Goal: Transaction & Acquisition: Purchase product/service

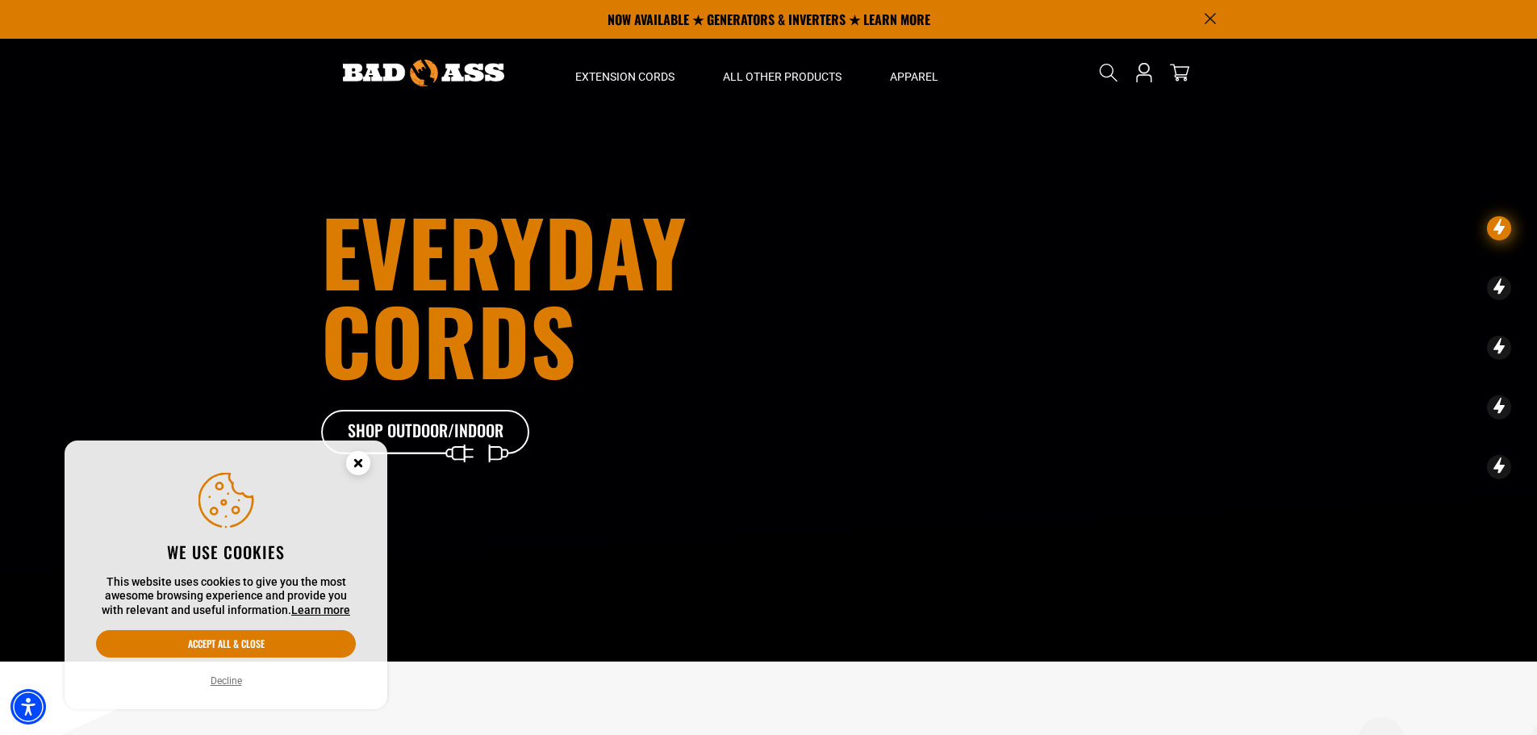
click at [367, 457] on circle "Close this option" at bounding box center [358, 463] width 24 height 24
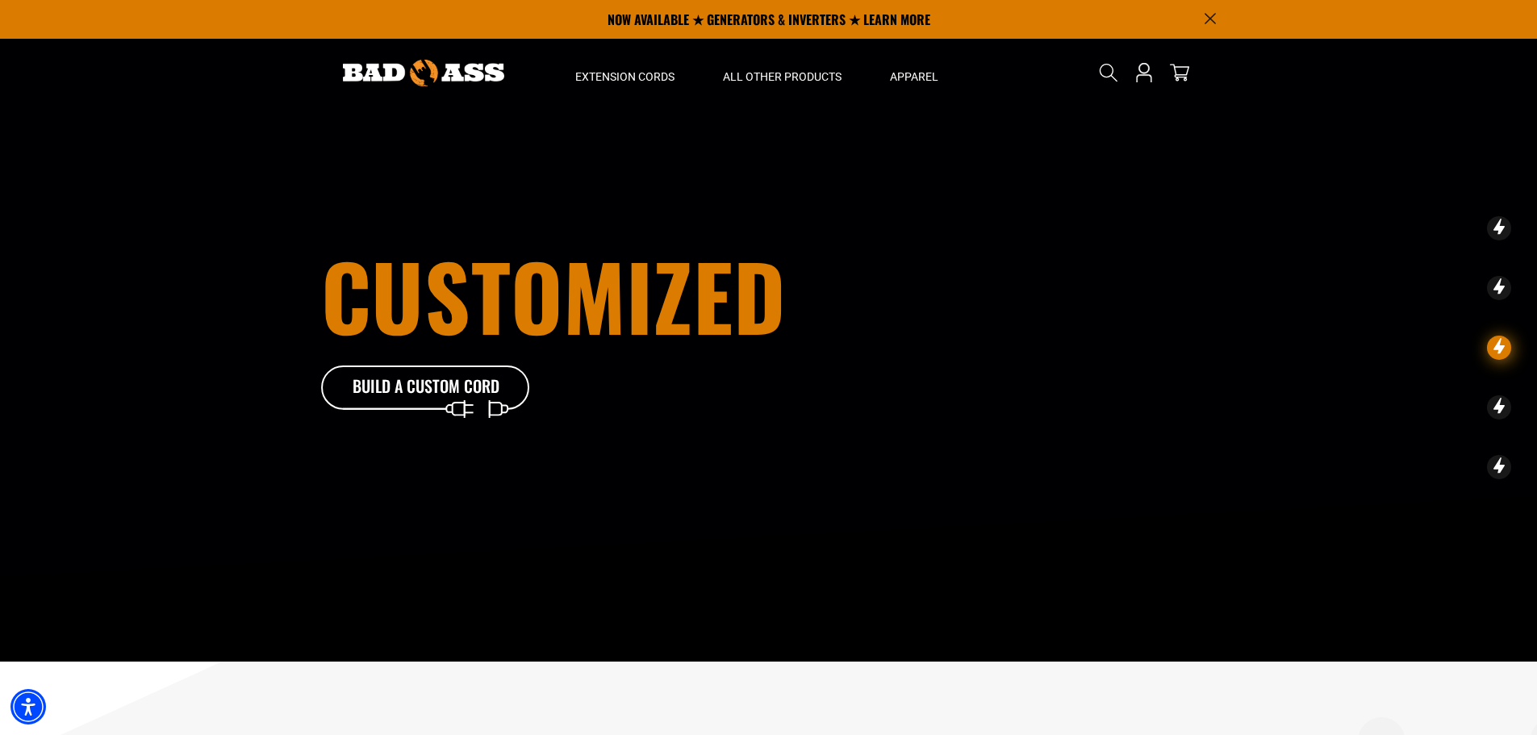
click at [707, 295] on h1 "customized" at bounding box center [590, 295] width 538 height 89
click at [382, 75] on img at bounding box center [423, 73] width 161 height 27
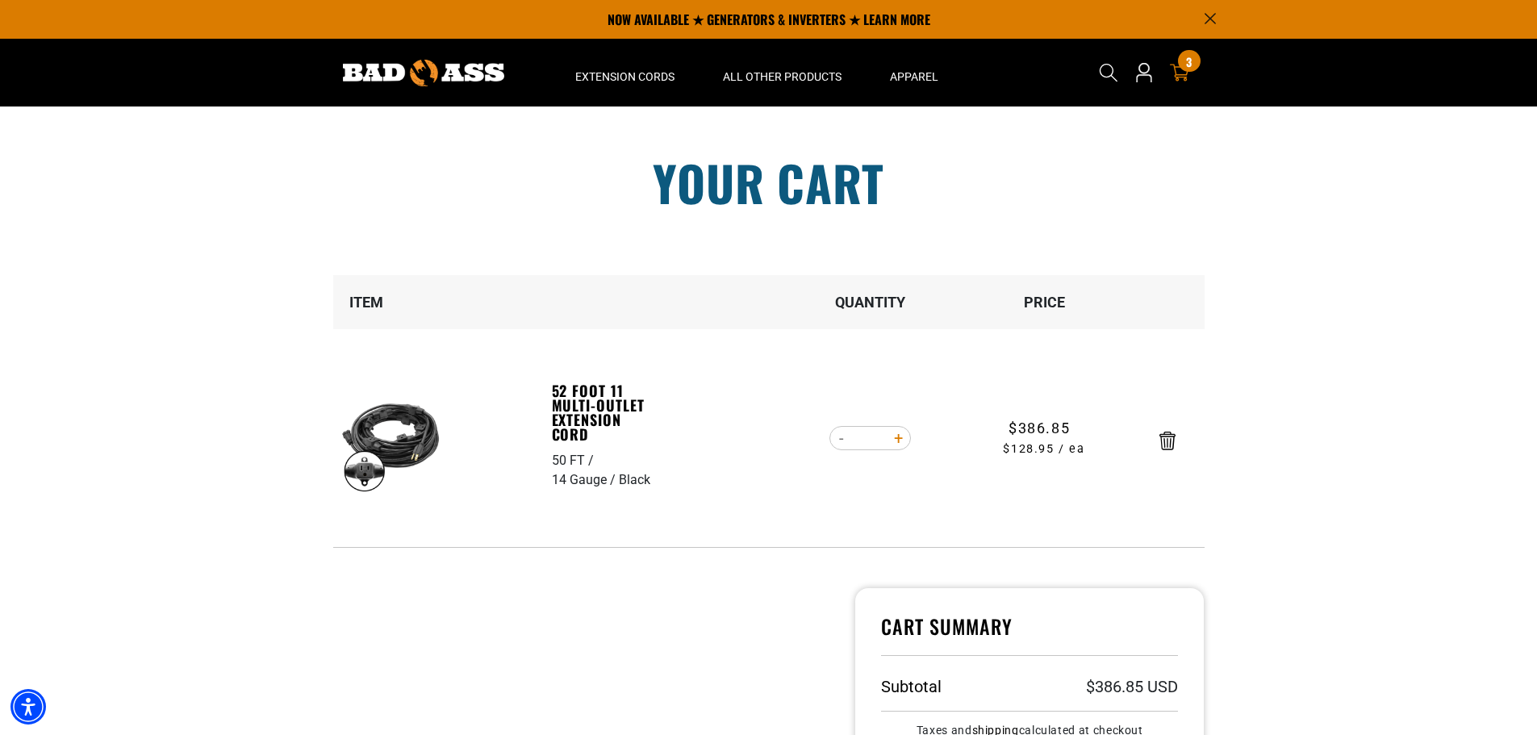
click at [896, 435] on button "Increase quantity for 52 Foot 11 Multi-Outlet Extension Cord" at bounding box center [898, 438] width 25 height 27
type input "*"
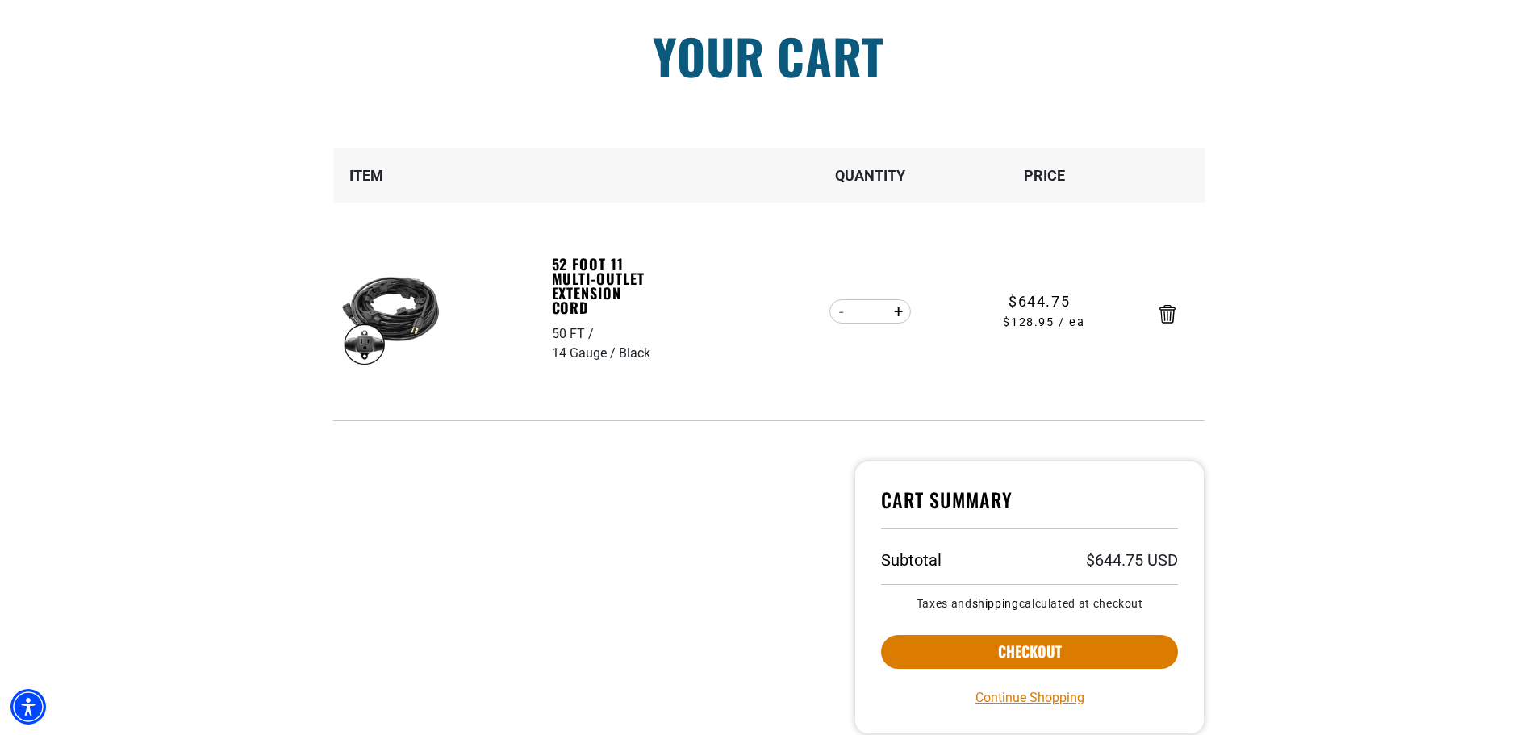
scroll to position [161, 0]
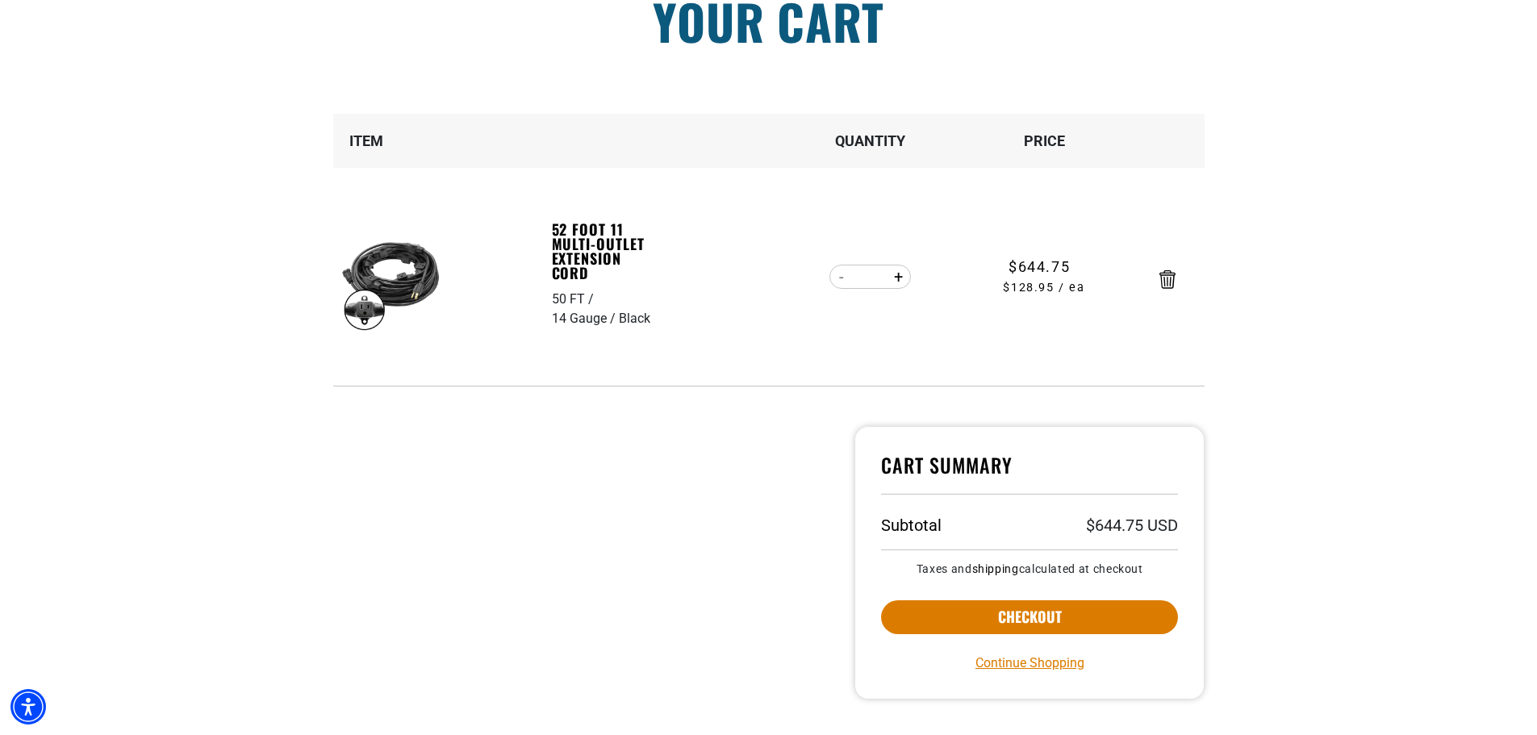
drag, startPoint x: 1042, startPoint y: 617, endPoint x: 519, endPoint y: 526, distance: 530.9
click at [519, 526] on div "Cart Summary Subtotal $644.75 USD Taxes and shipping calculated at checkout Che…" at bounding box center [769, 582] width 896 height 311
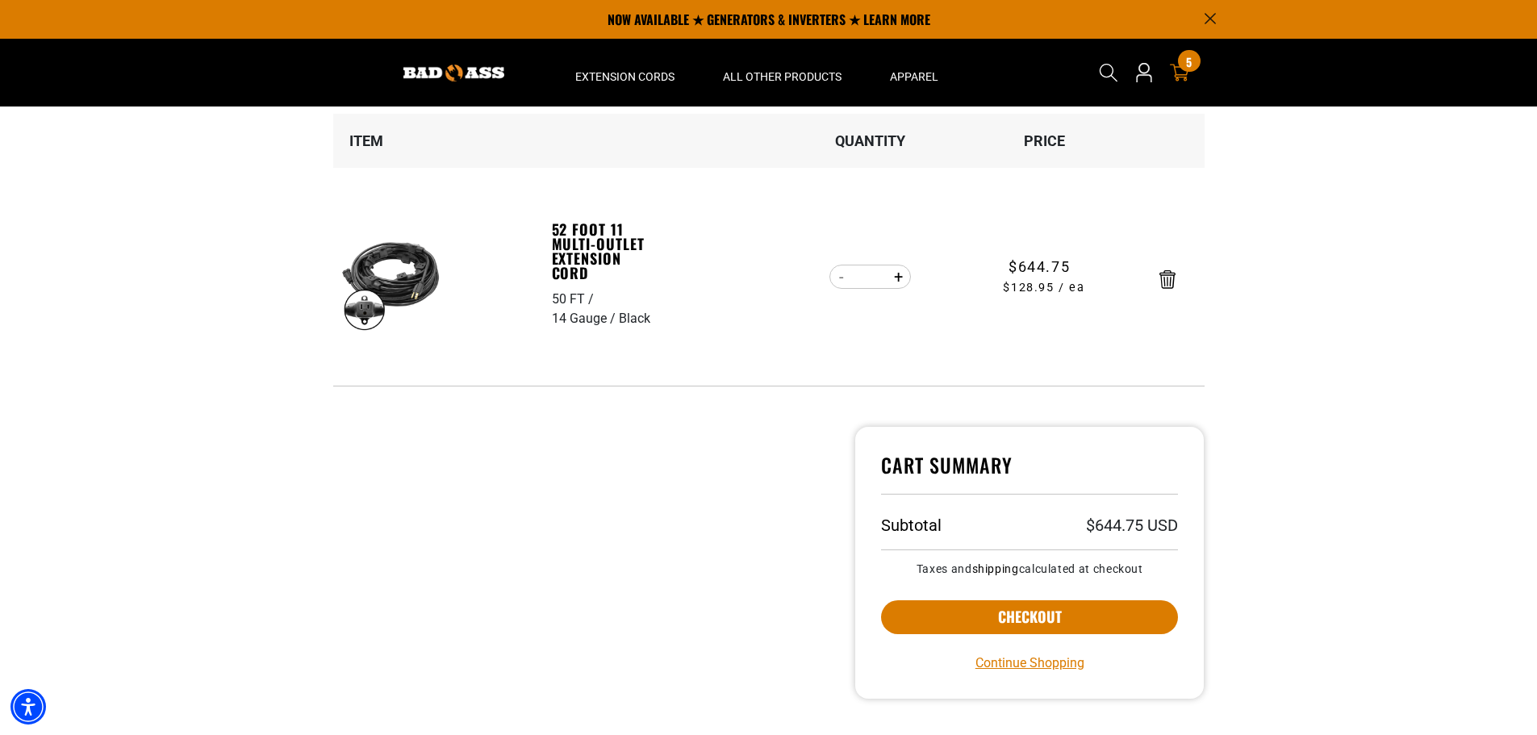
scroll to position [0, 0]
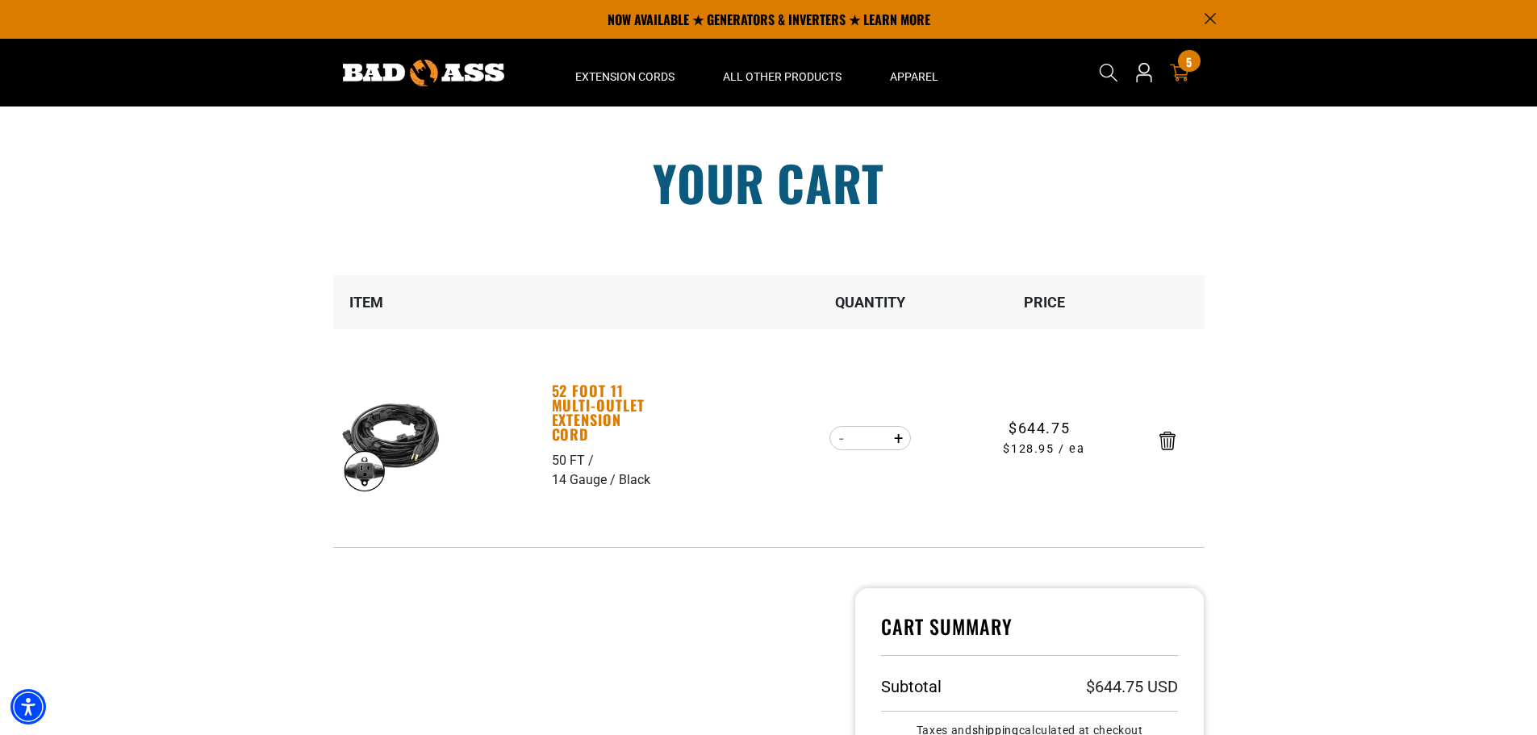
click at [561, 394] on link "52 Foot 11 Multi-Outlet Extension Cord" at bounding box center [607, 412] width 111 height 58
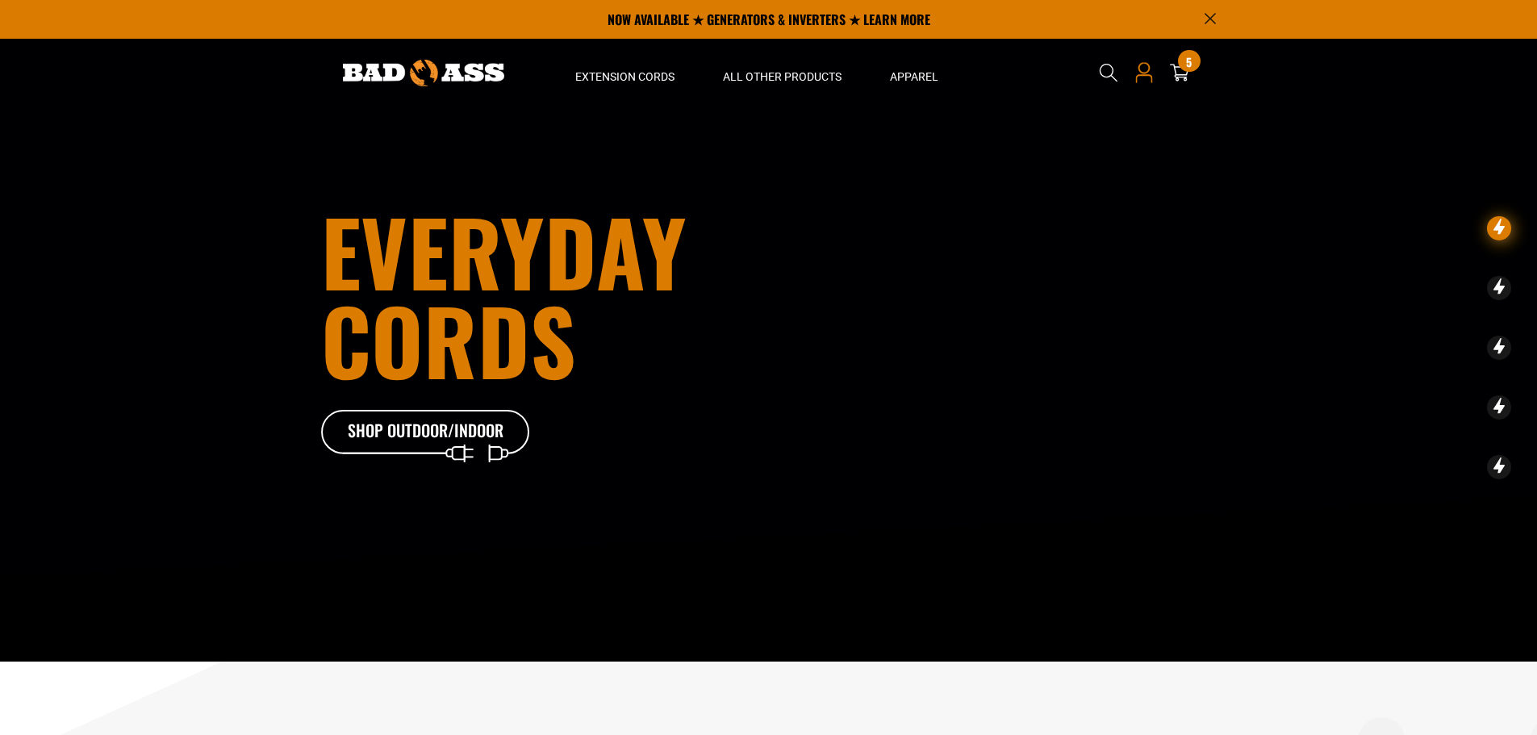
click at [1148, 68] on icon at bounding box center [1144, 72] width 21 height 21
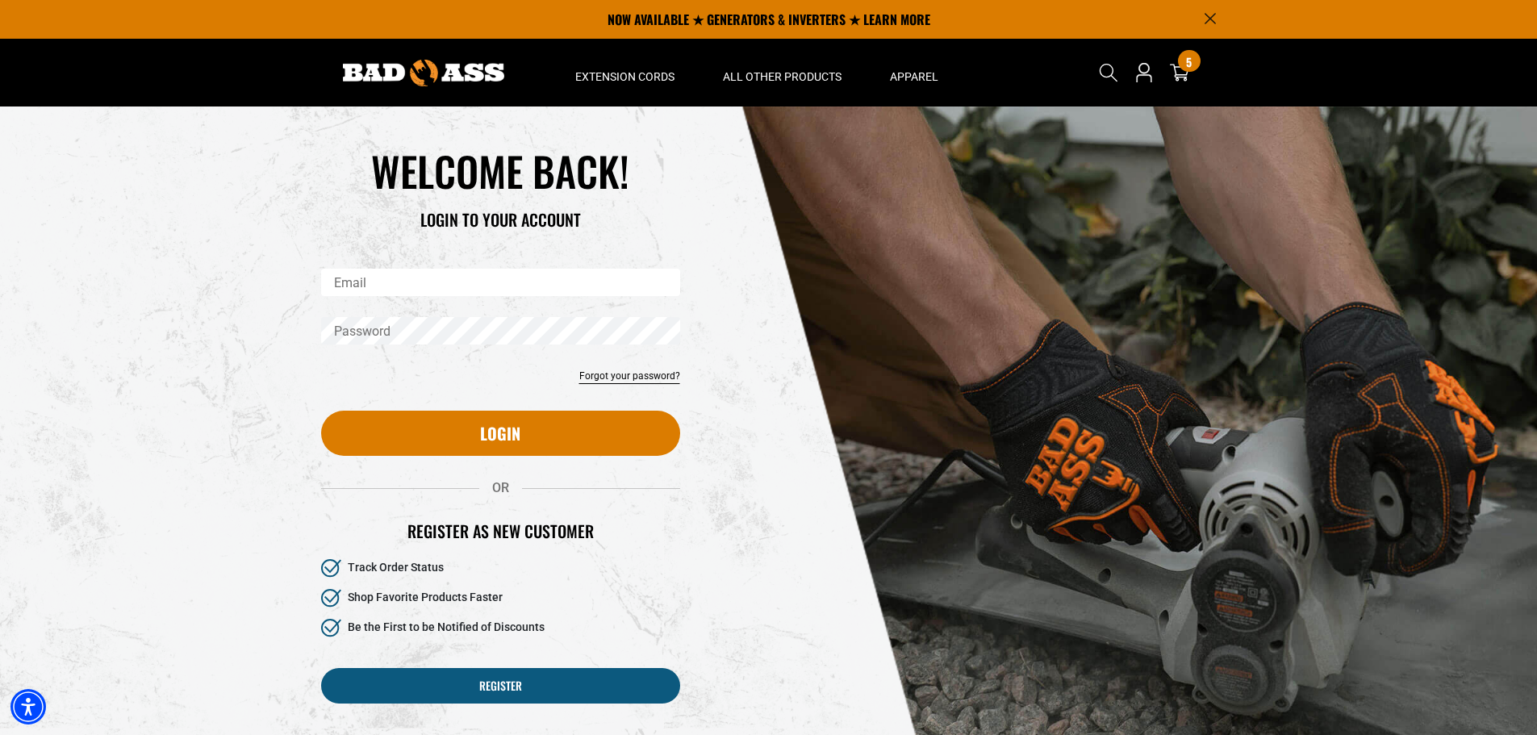
click at [408, 266] on div "WELCOME BACK! LOGIN TO YOUR ACCOUNT" at bounding box center [500, 206] width 383 height 123
click at [412, 283] on input "Email" at bounding box center [500, 282] width 359 height 27
type input "**********"
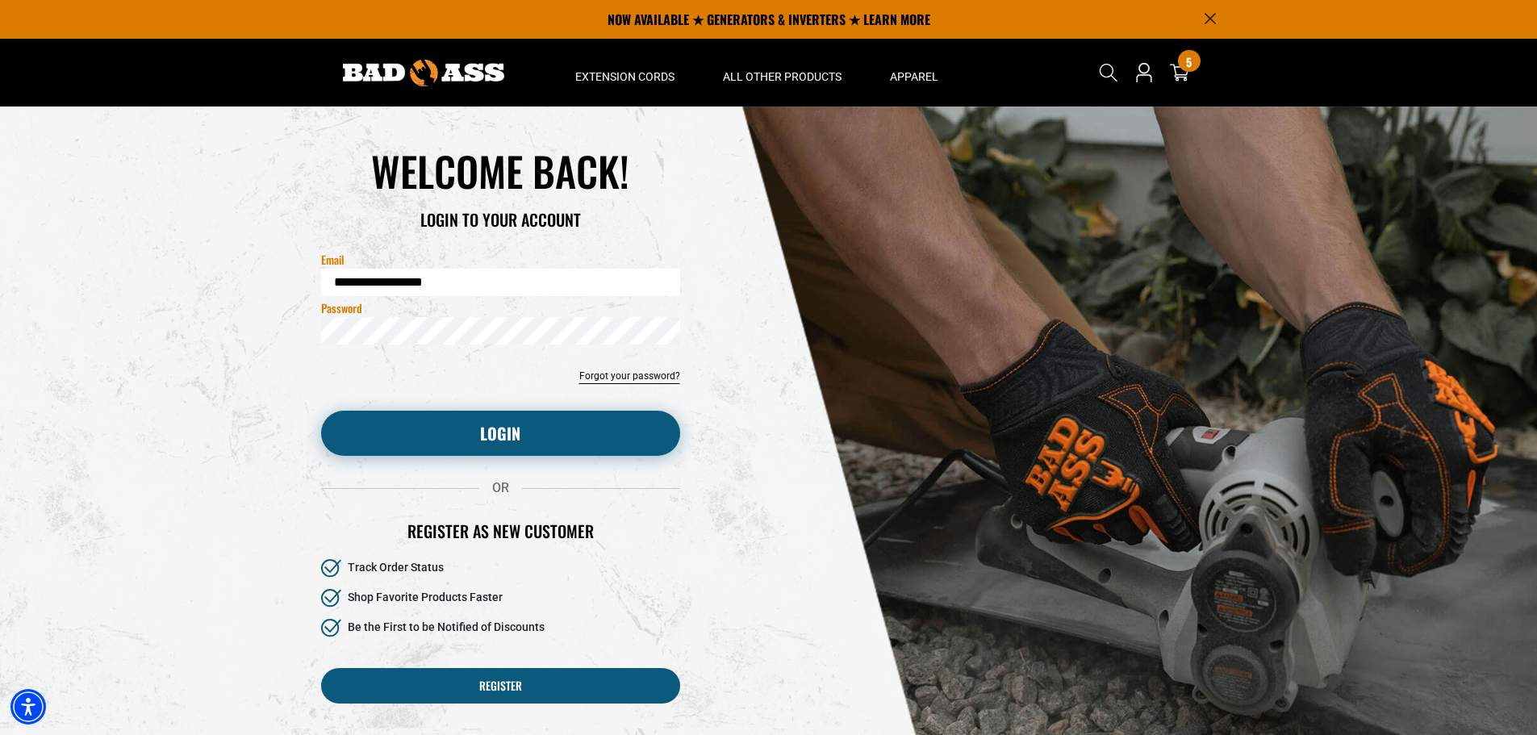
click at [475, 433] on button "Login" at bounding box center [500, 433] width 359 height 45
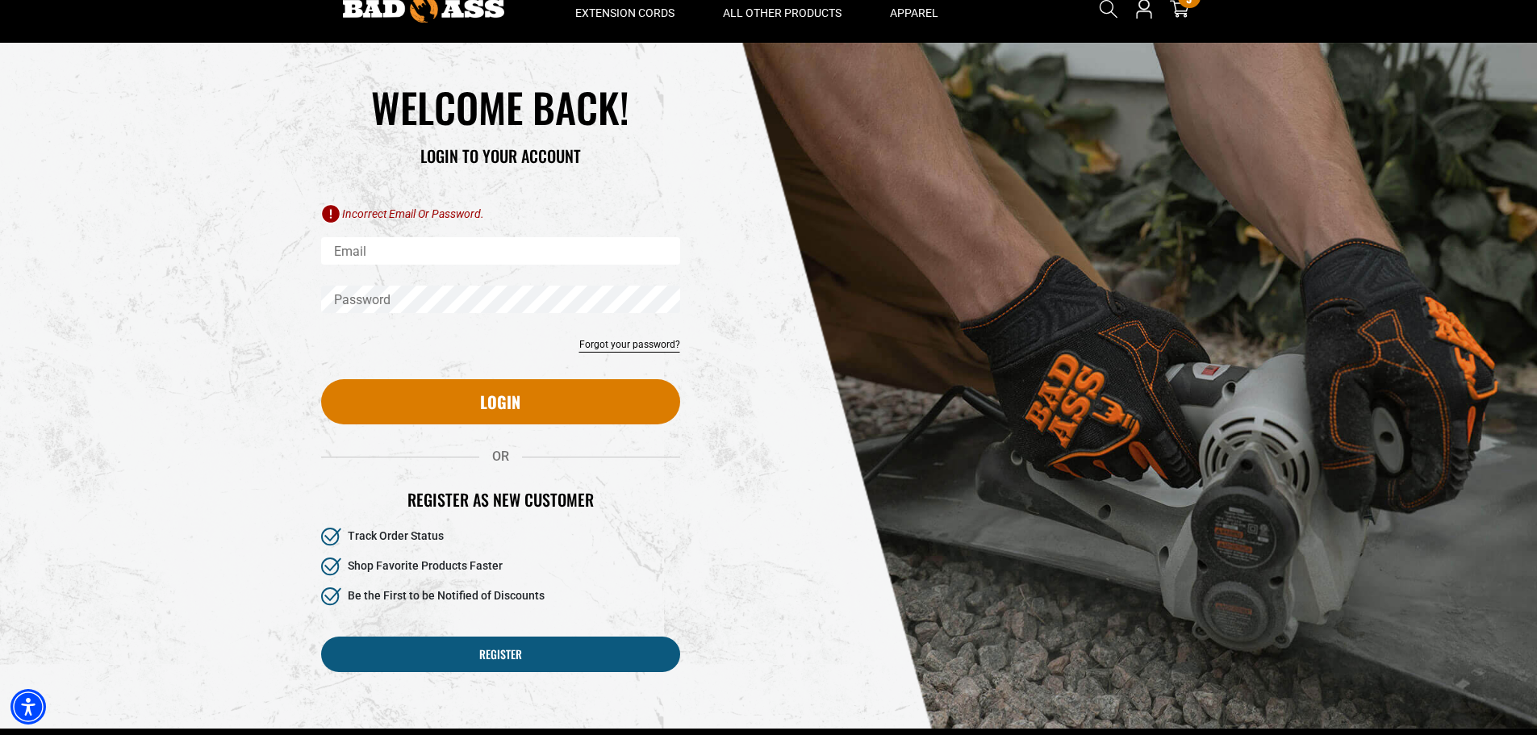
scroll to position [81, 0]
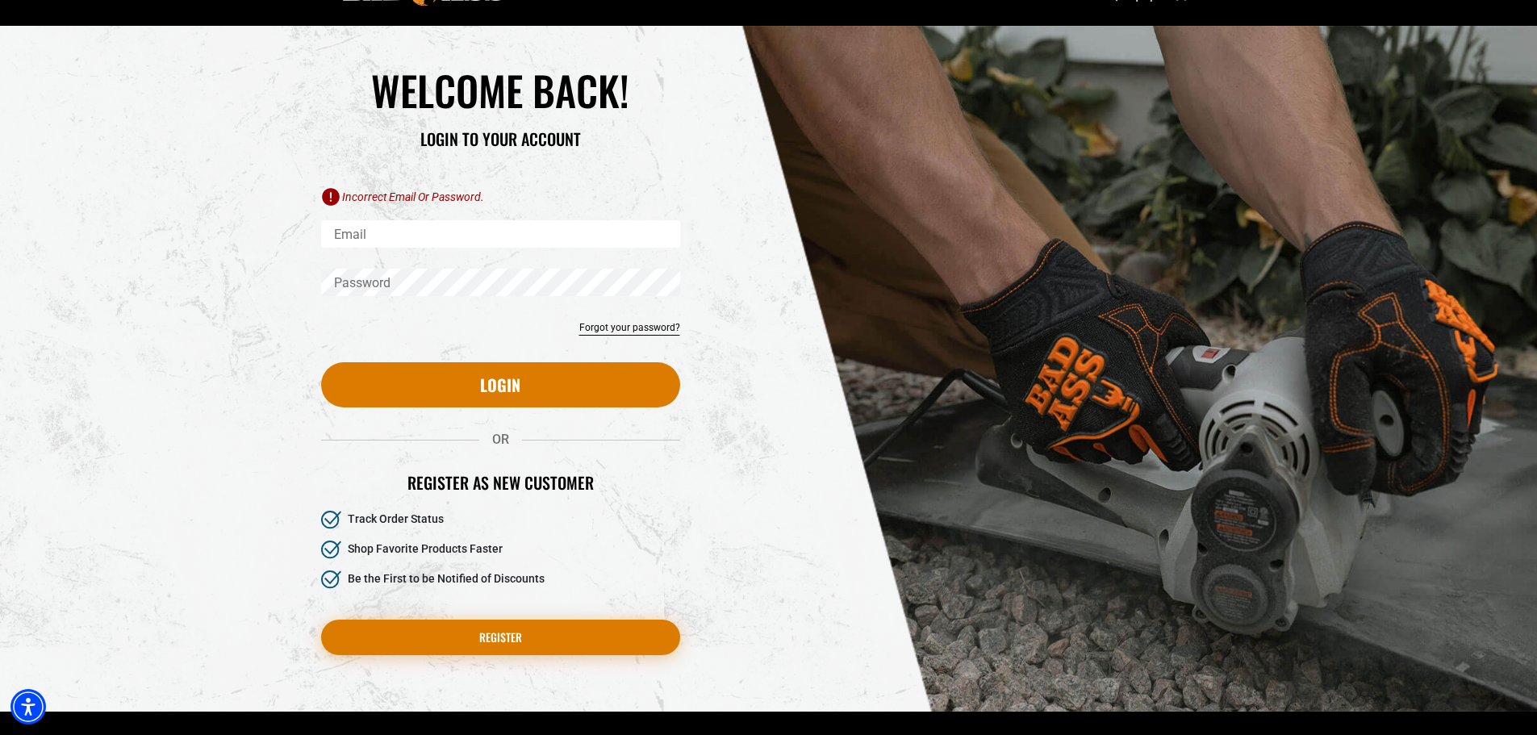
click at [497, 632] on link "Register" at bounding box center [500, 638] width 359 height 36
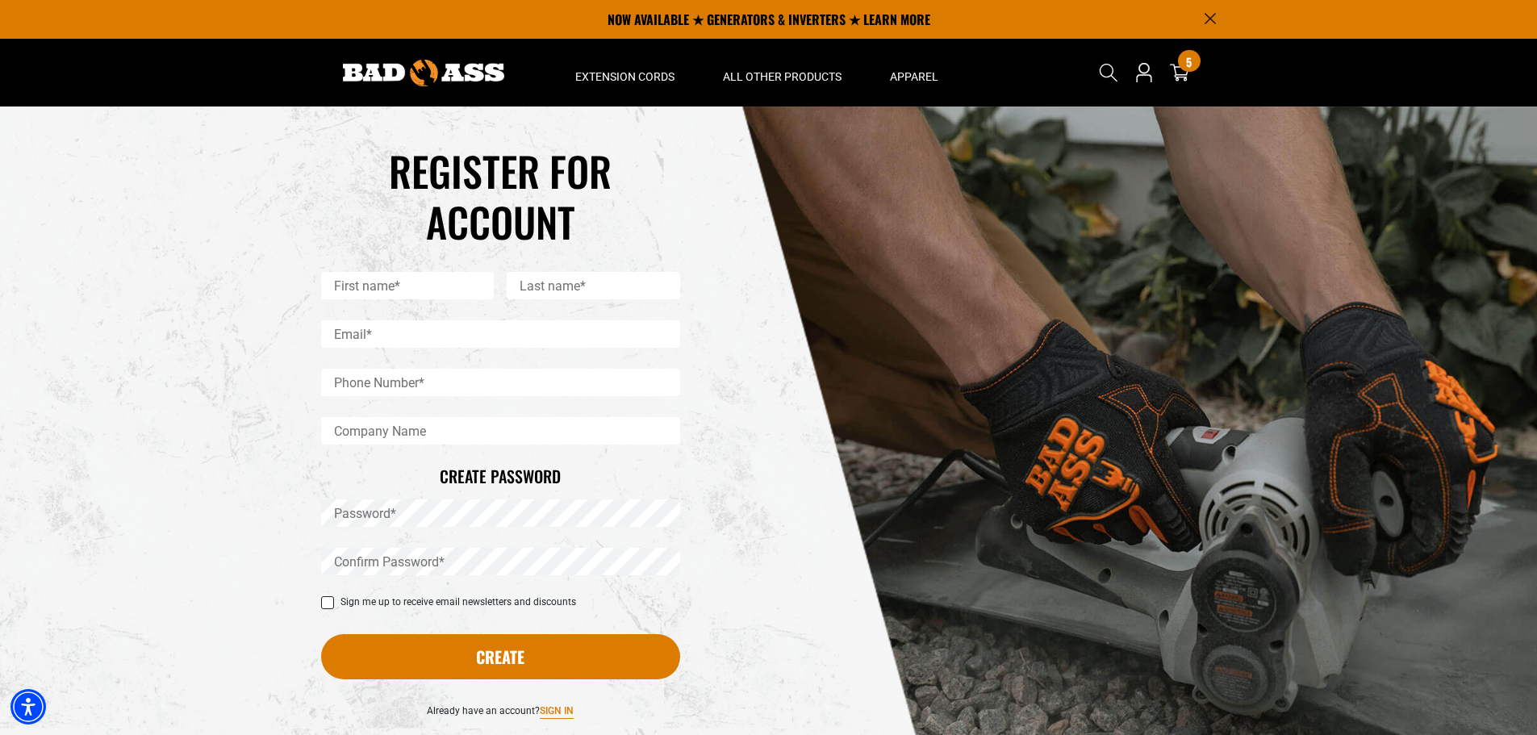
click at [437, 285] on input "First name*" at bounding box center [408, 285] width 174 height 27
click at [367, 285] on input "First name*" at bounding box center [408, 285] width 174 height 27
type input "*********"
type input "*******"
click at [394, 331] on input "Email*" at bounding box center [500, 333] width 359 height 27
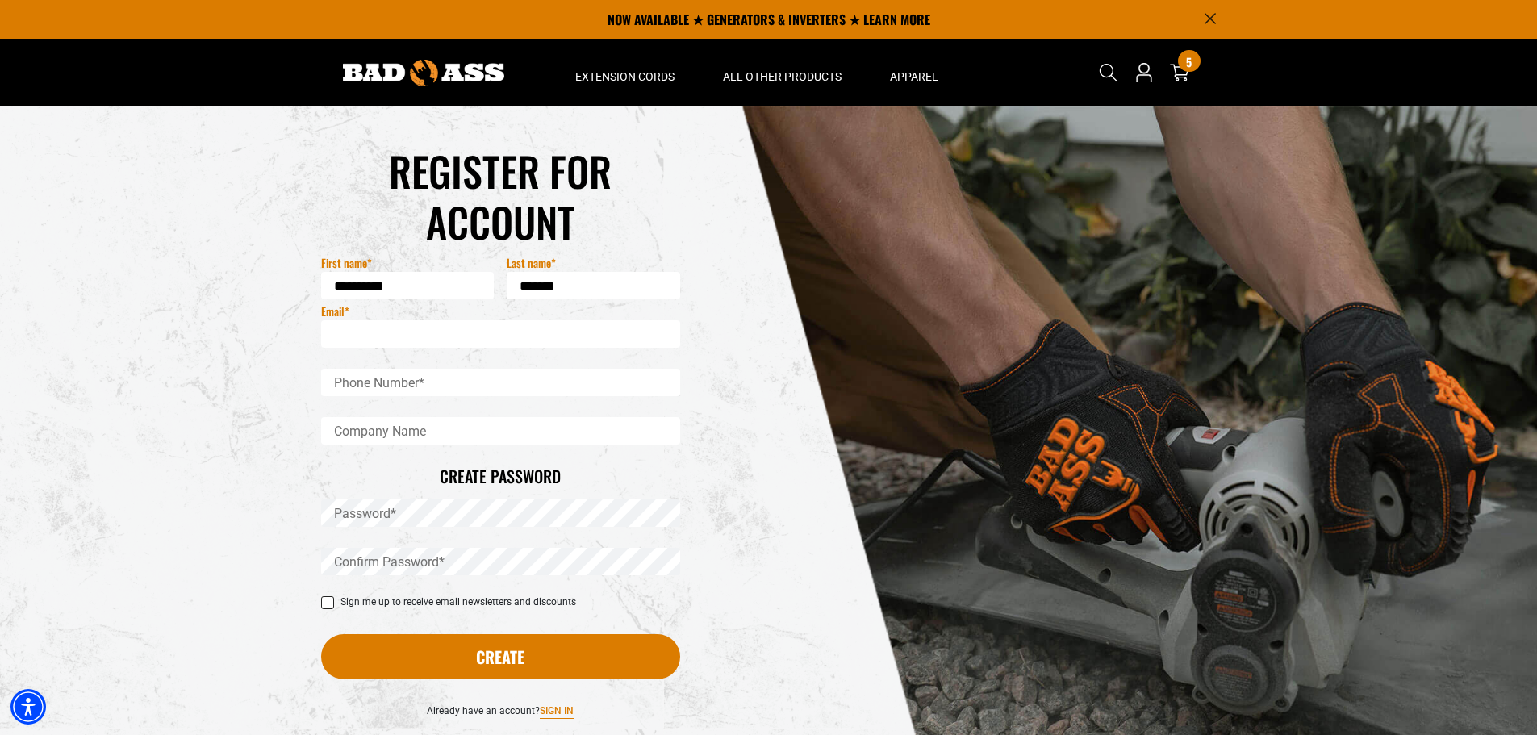
type input "**********"
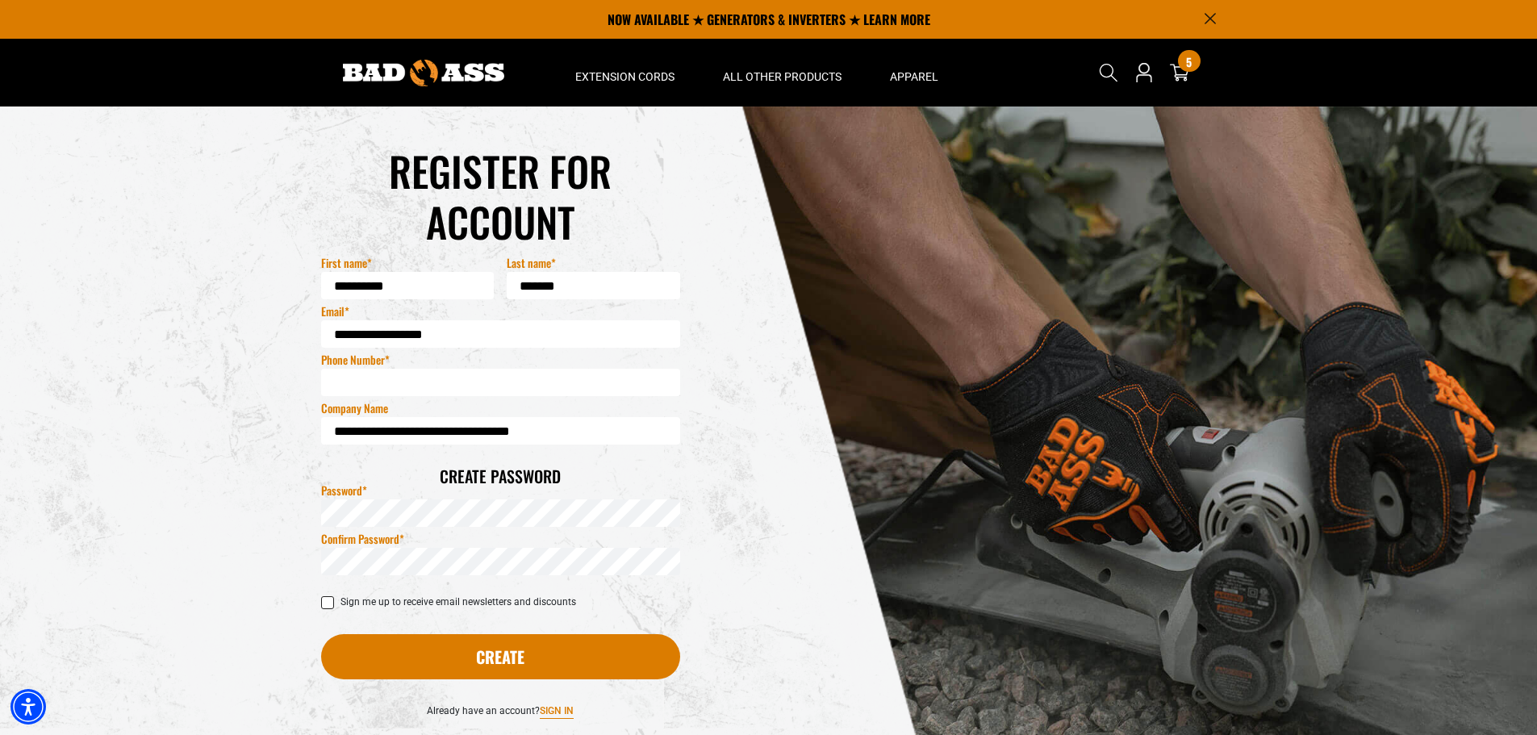
click at [325, 601] on icon at bounding box center [327, 603] width 11 height 9
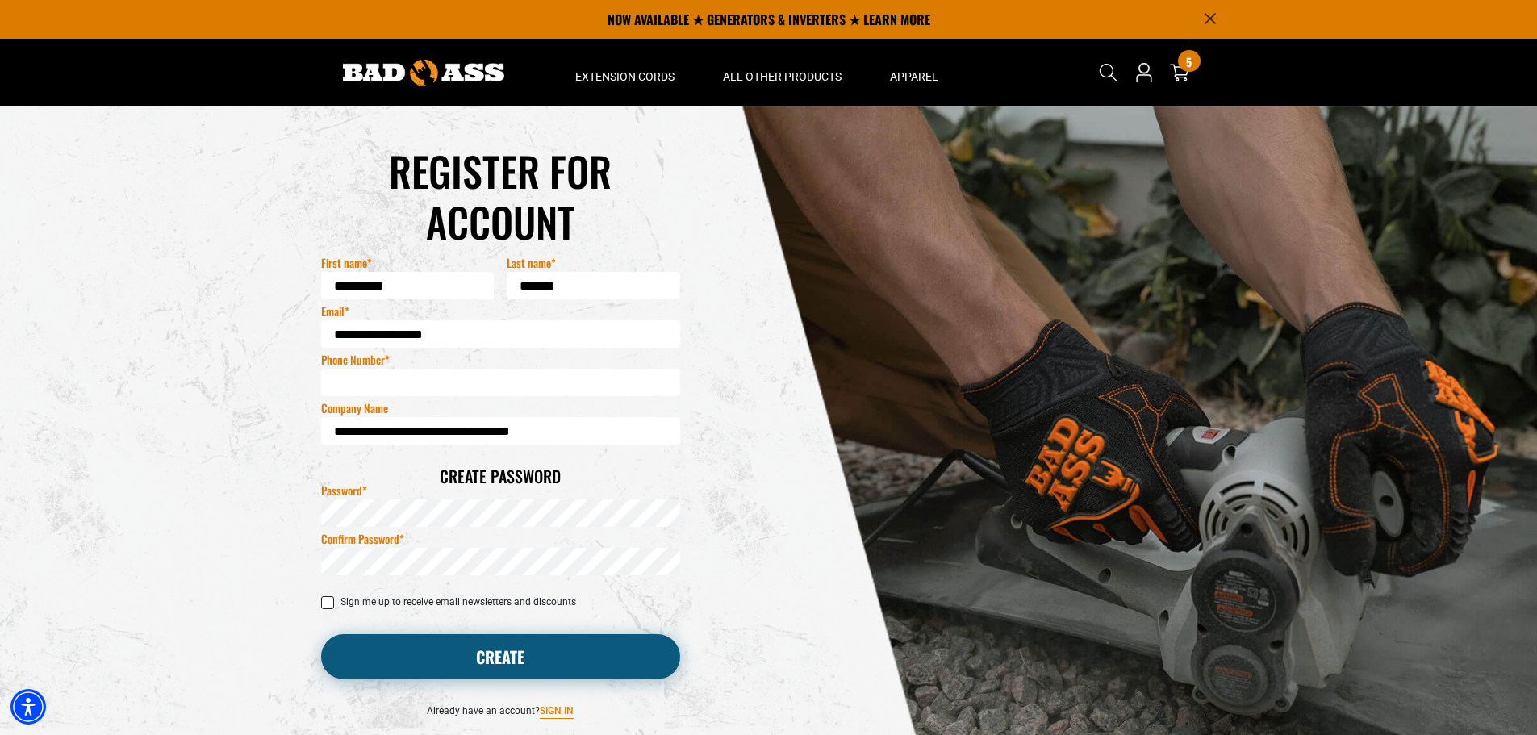
click at [493, 655] on button "Create" at bounding box center [500, 656] width 359 height 45
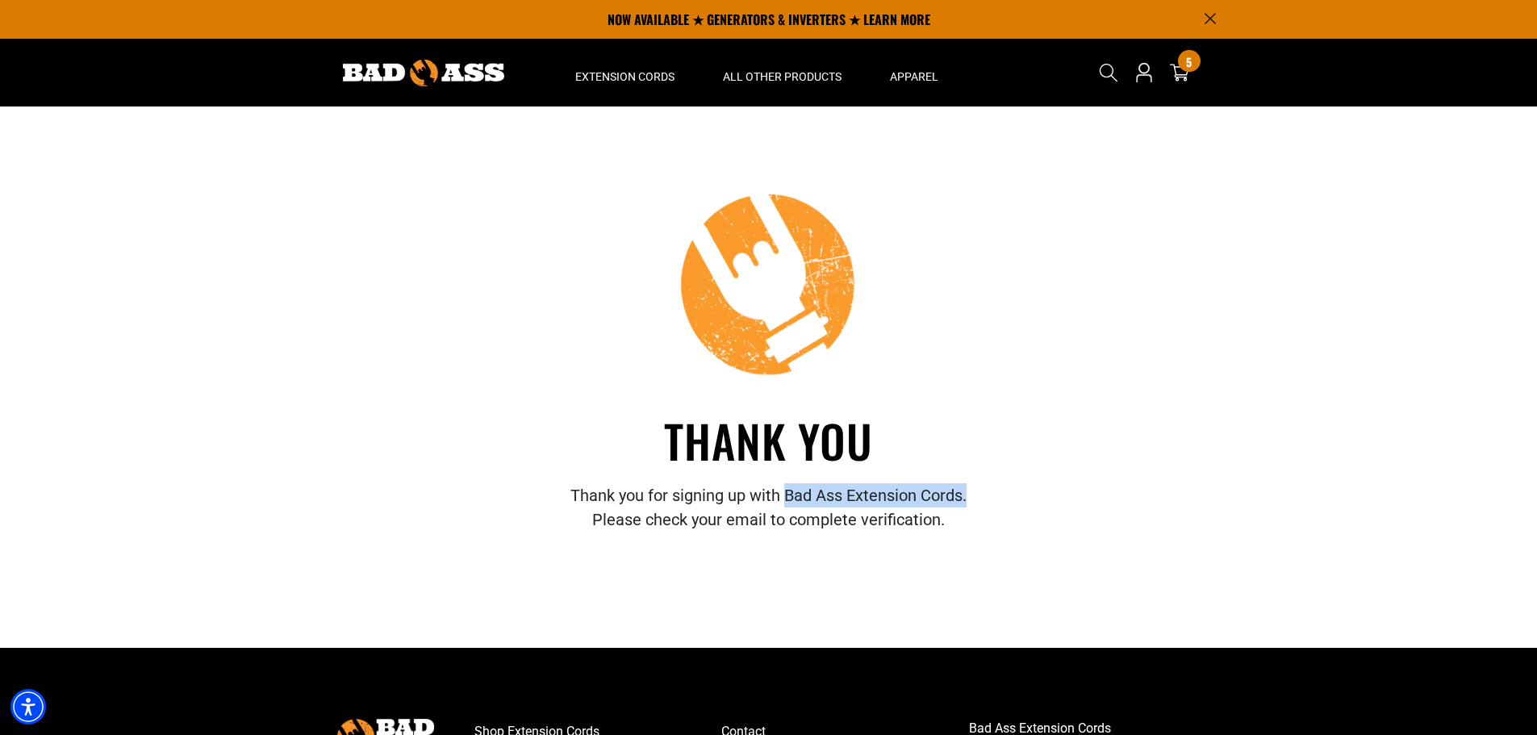
drag, startPoint x: 787, startPoint y: 494, endPoint x: 967, endPoint y: 496, distance: 180.0
click at [967, 496] on span "Thank you for signing up with Bad Ass Extension Cords." at bounding box center [769, 495] width 396 height 19
copy span "Bad Ass Extension Cords."
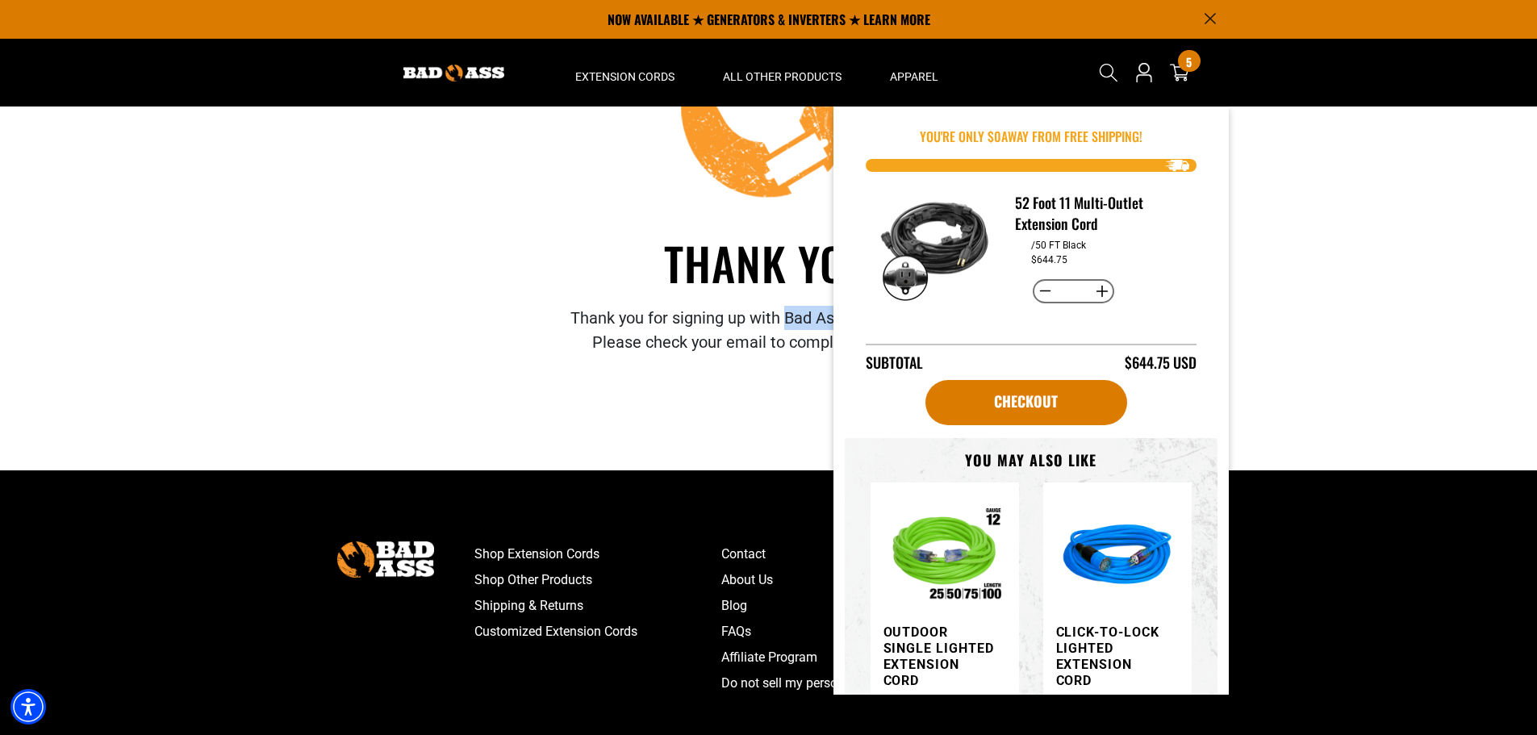
scroll to position [242, 0]
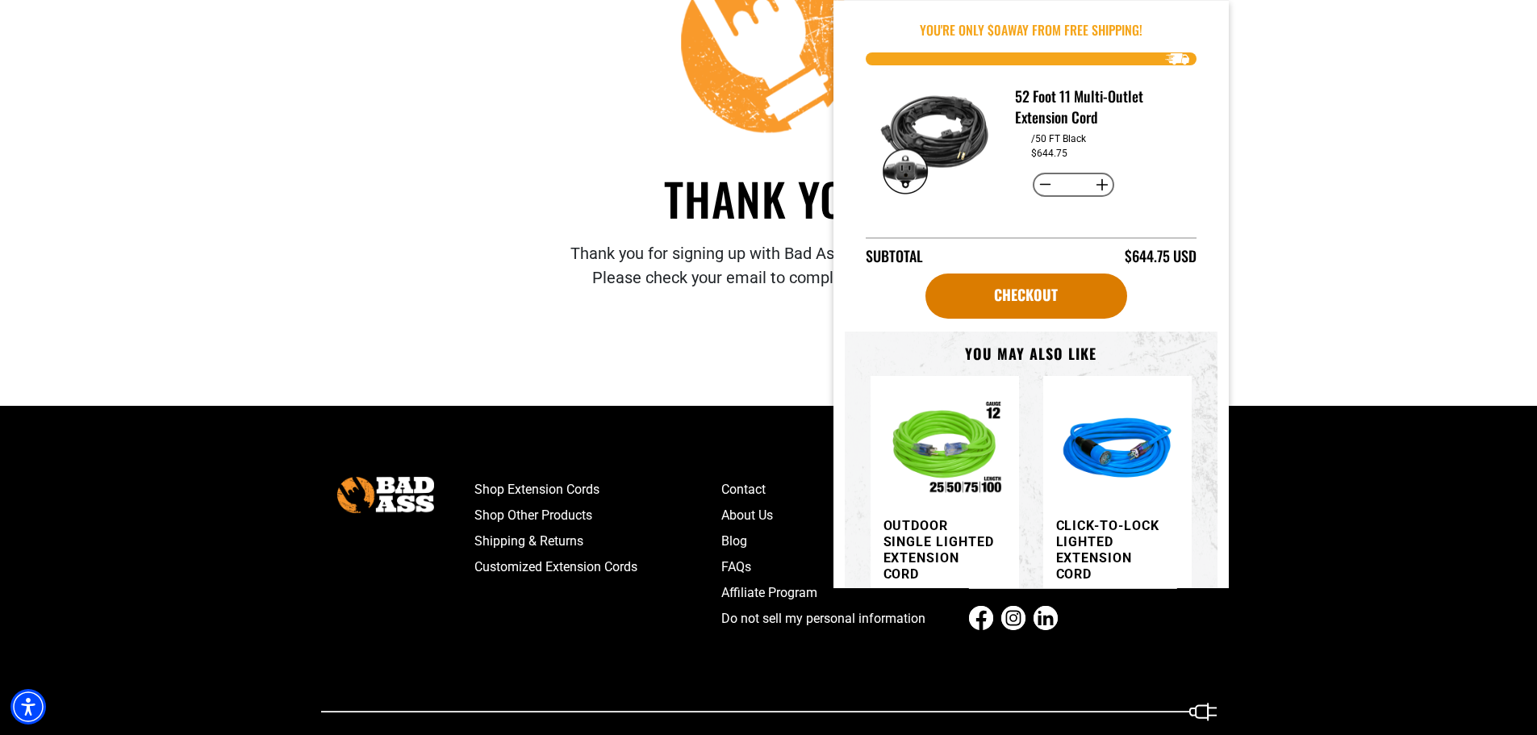
click at [1395, 575] on footer "Shop Extension Cords Shop Other Products Shipping & Returns Customized Extensio…" at bounding box center [768, 599] width 1537 height 387
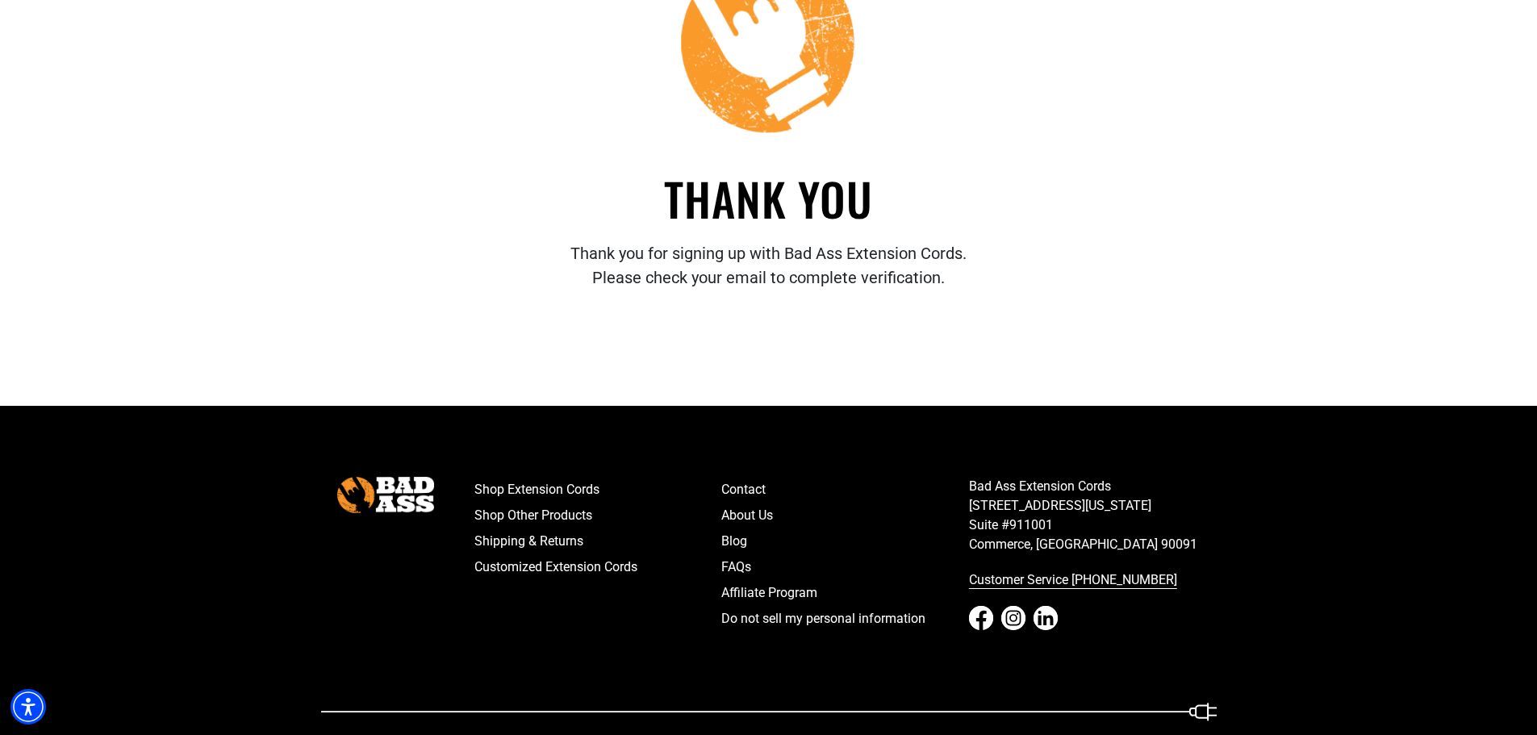
drag, startPoint x: 1086, startPoint y: 580, endPoint x: 1039, endPoint y: 550, distance: 56.0
click at [1039, 550] on p "Bad Ass Extension Cords 5670 East Washington Blvd. Suite #911001 Commerce, CA 9…" at bounding box center [1093, 515] width 248 height 77
drag, startPoint x: 1027, startPoint y: 584, endPoint x: 1002, endPoint y: 581, distance: 25.9
click at [1002, 581] on link "Customer Service [PHONE_NUMBER]" at bounding box center [1093, 580] width 248 height 26
click at [1007, 579] on link "Customer Service [PHONE_NUMBER]" at bounding box center [1093, 580] width 248 height 26
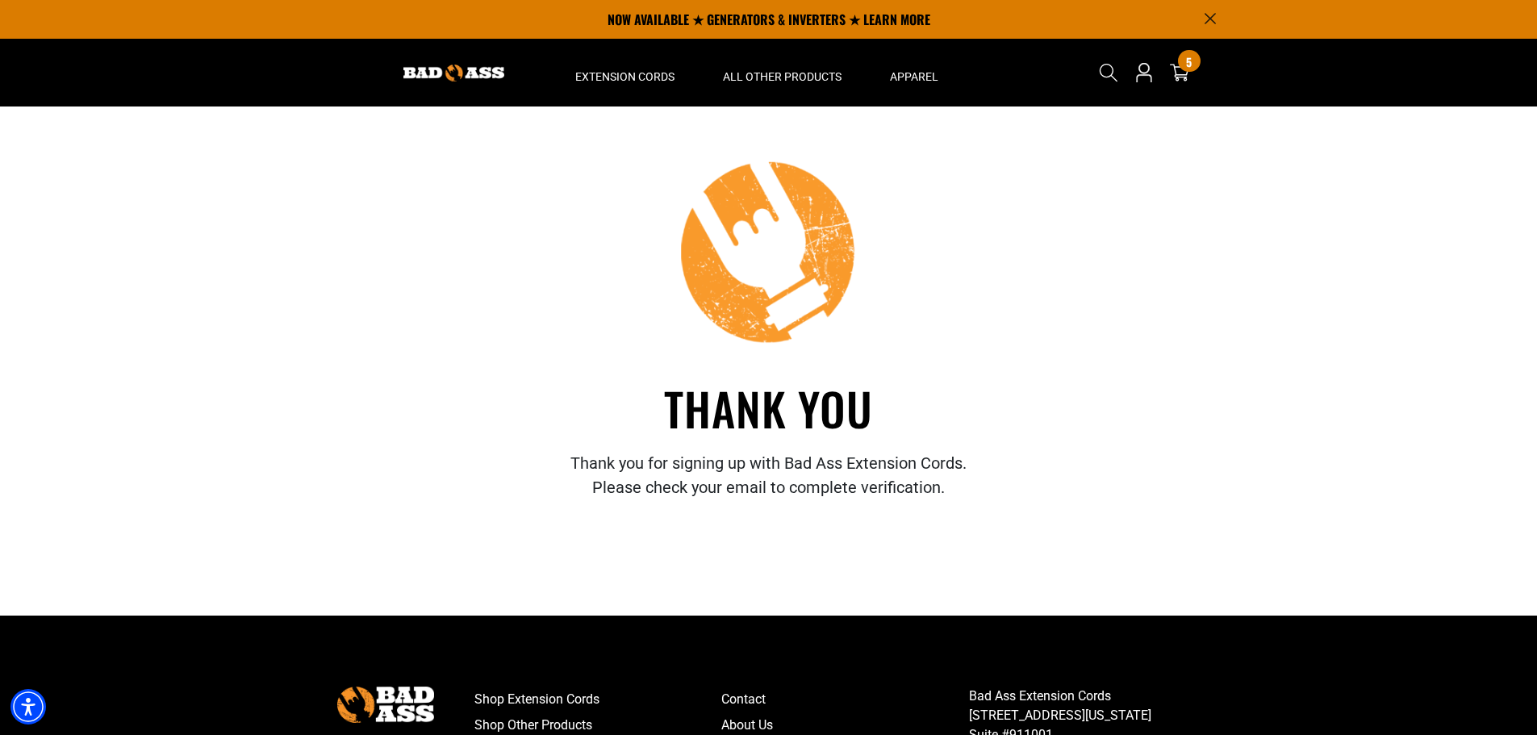
scroll to position [0, 0]
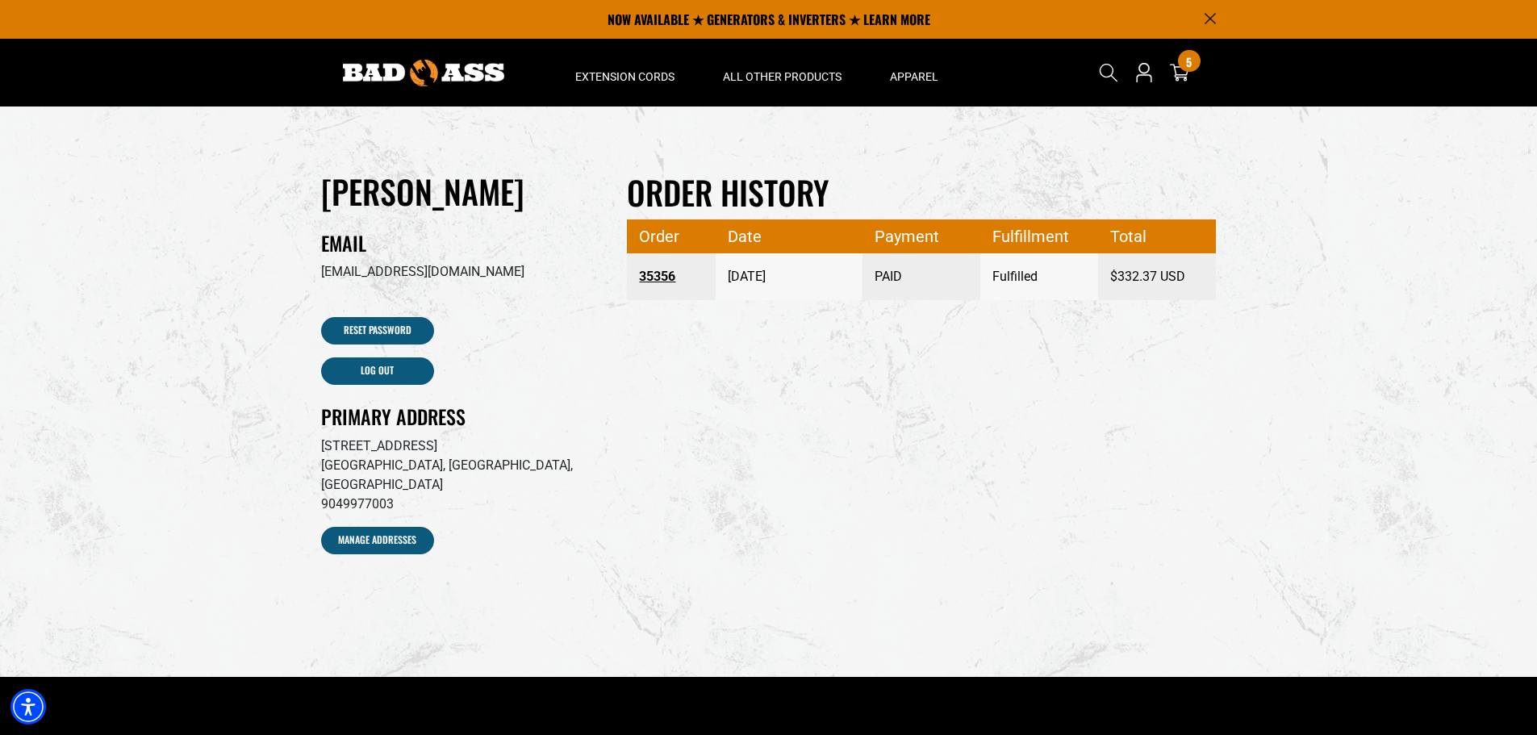
click at [409, 68] on img at bounding box center [423, 73] width 161 height 27
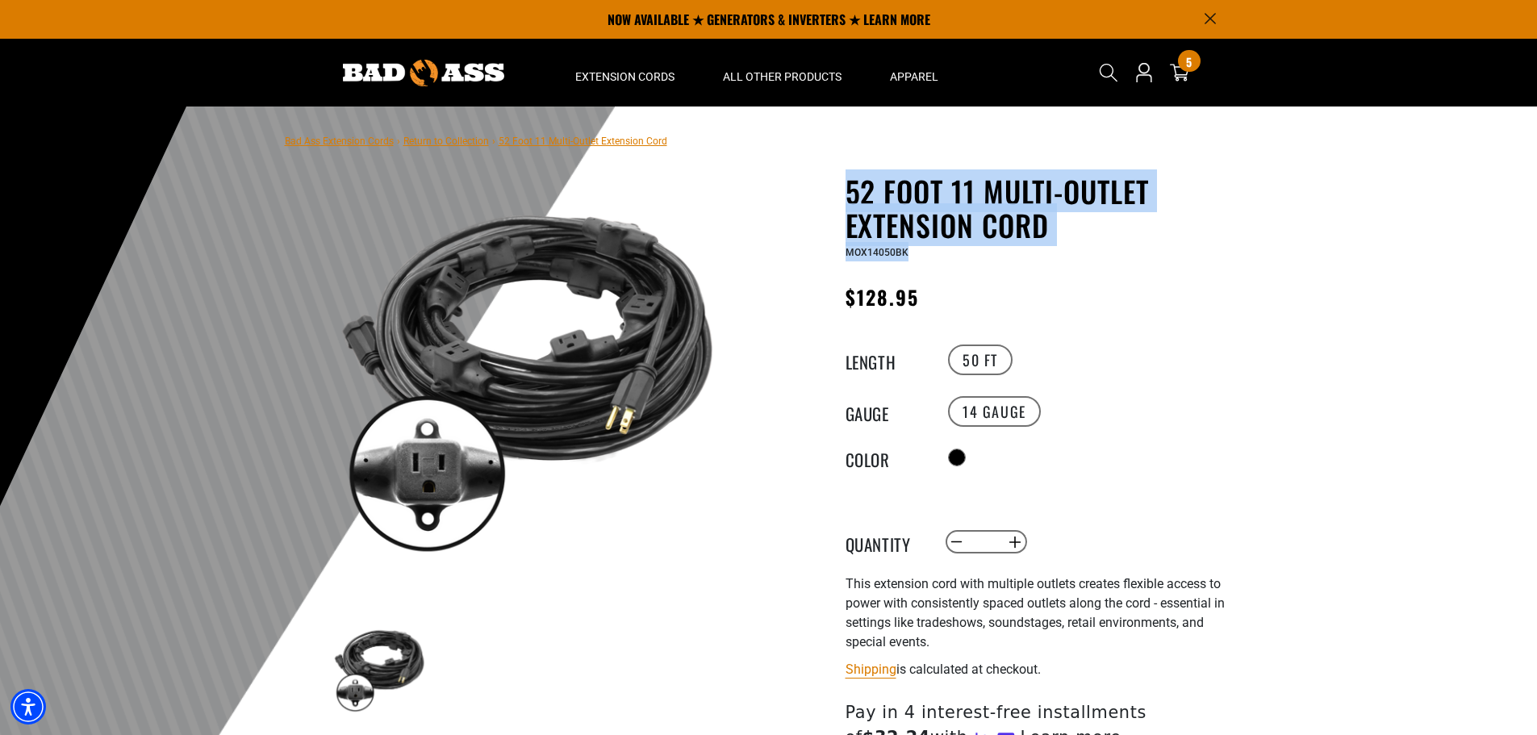
drag, startPoint x: 847, startPoint y: 188, endPoint x: 1044, endPoint y: 257, distance: 208.5
click at [1044, 257] on div "52 Foot 11 Multi-Outlet Extension Cord 52 Foot 11 Multi-Outlet Extension Cord M…" at bounding box center [1043, 217] width 395 height 87
copy div "52 Foot 11 Multi-Outlet Extension Cord 52 Foot 11 Multi-Outlet Extension Cord M…"
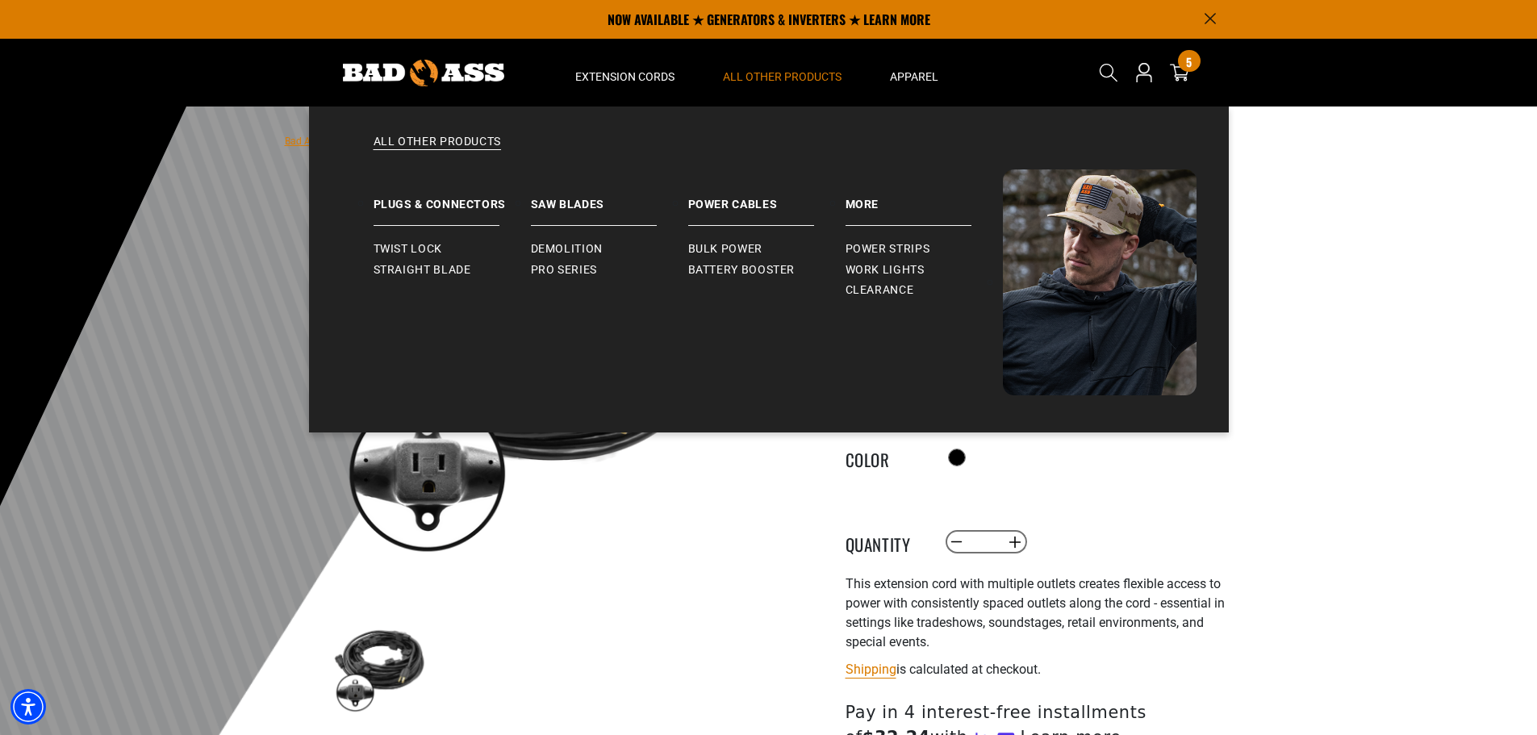
click at [783, 78] on span "All Other Products" at bounding box center [782, 76] width 119 height 15
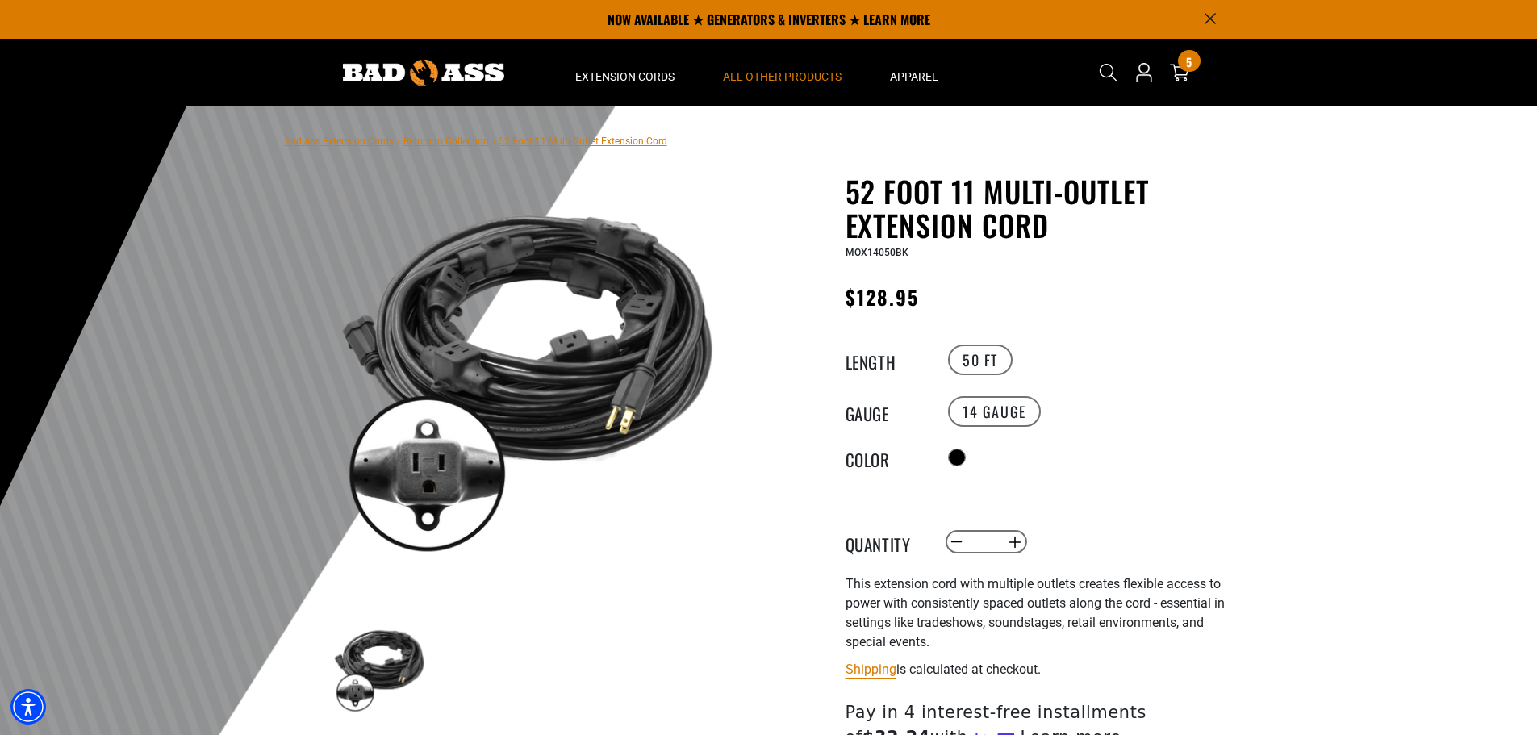
click at [783, 78] on span "All Other Products" at bounding box center [782, 76] width 119 height 15
click at [1107, 67] on icon "Search" at bounding box center [1108, 72] width 21 height 21
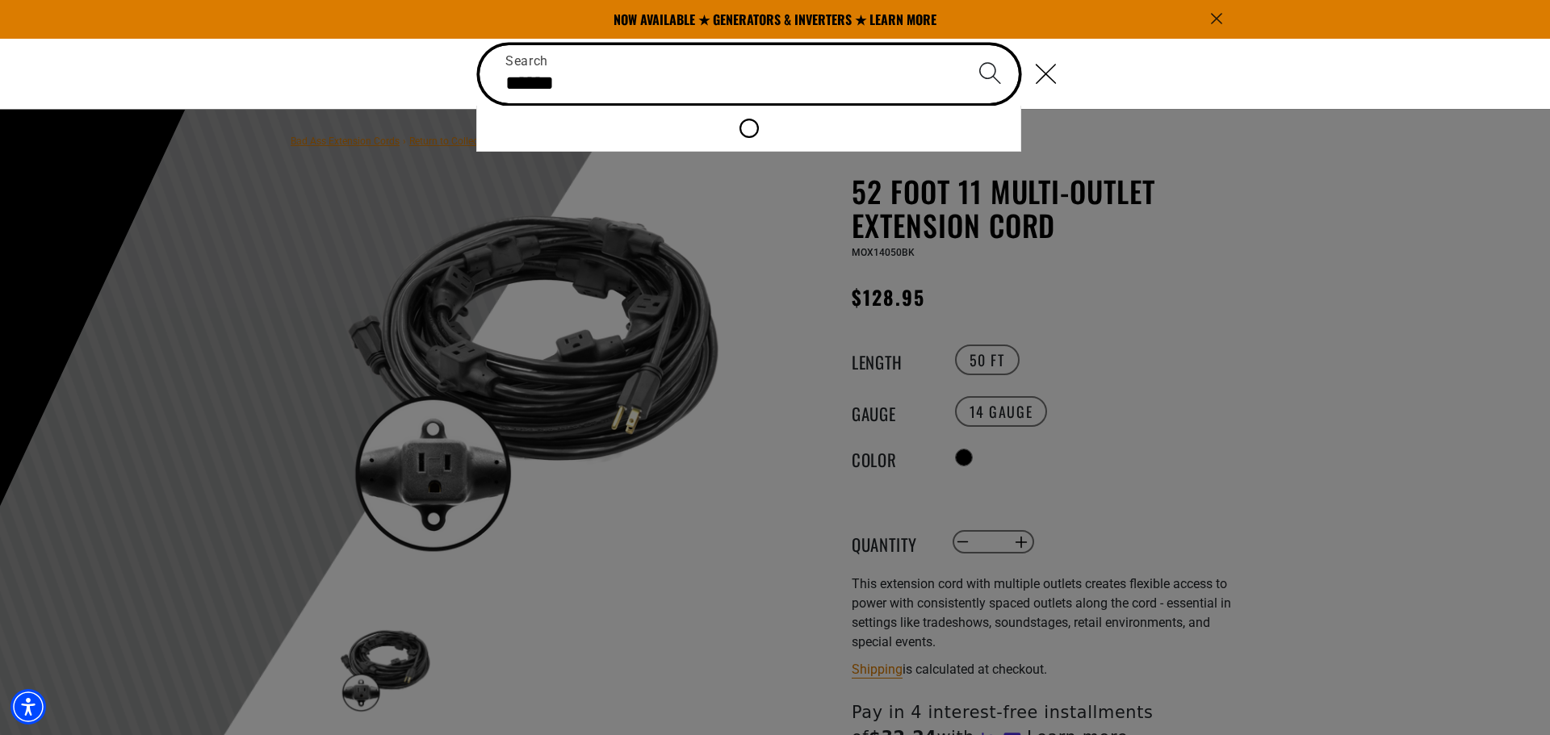
type input "******"
click at [961, 45] on button "Search" at bounding box center [989, 73] width 56 height 56
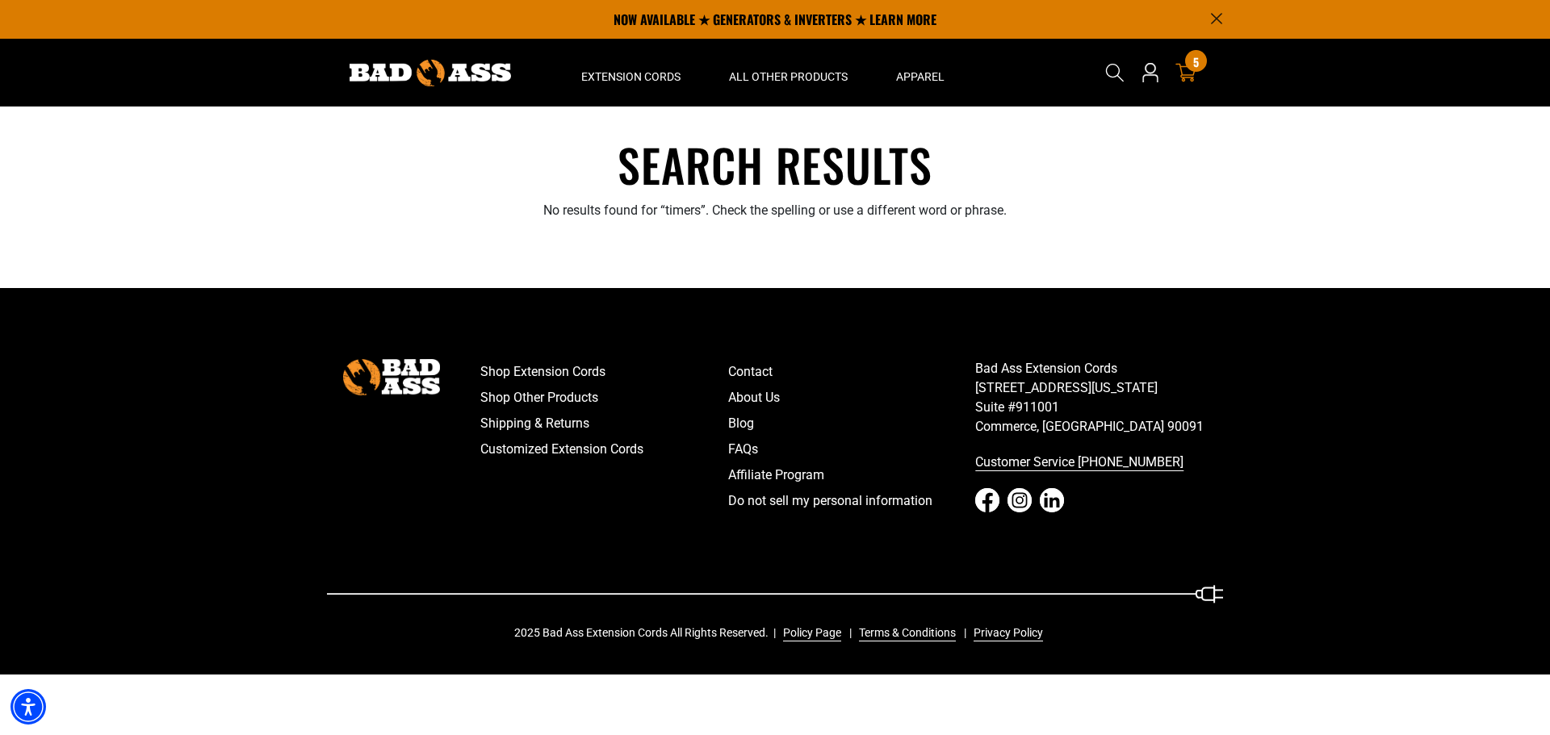
click at [1186, 64] on div "5 5 items" at bounding box center [1196, 61] width 22 height 22
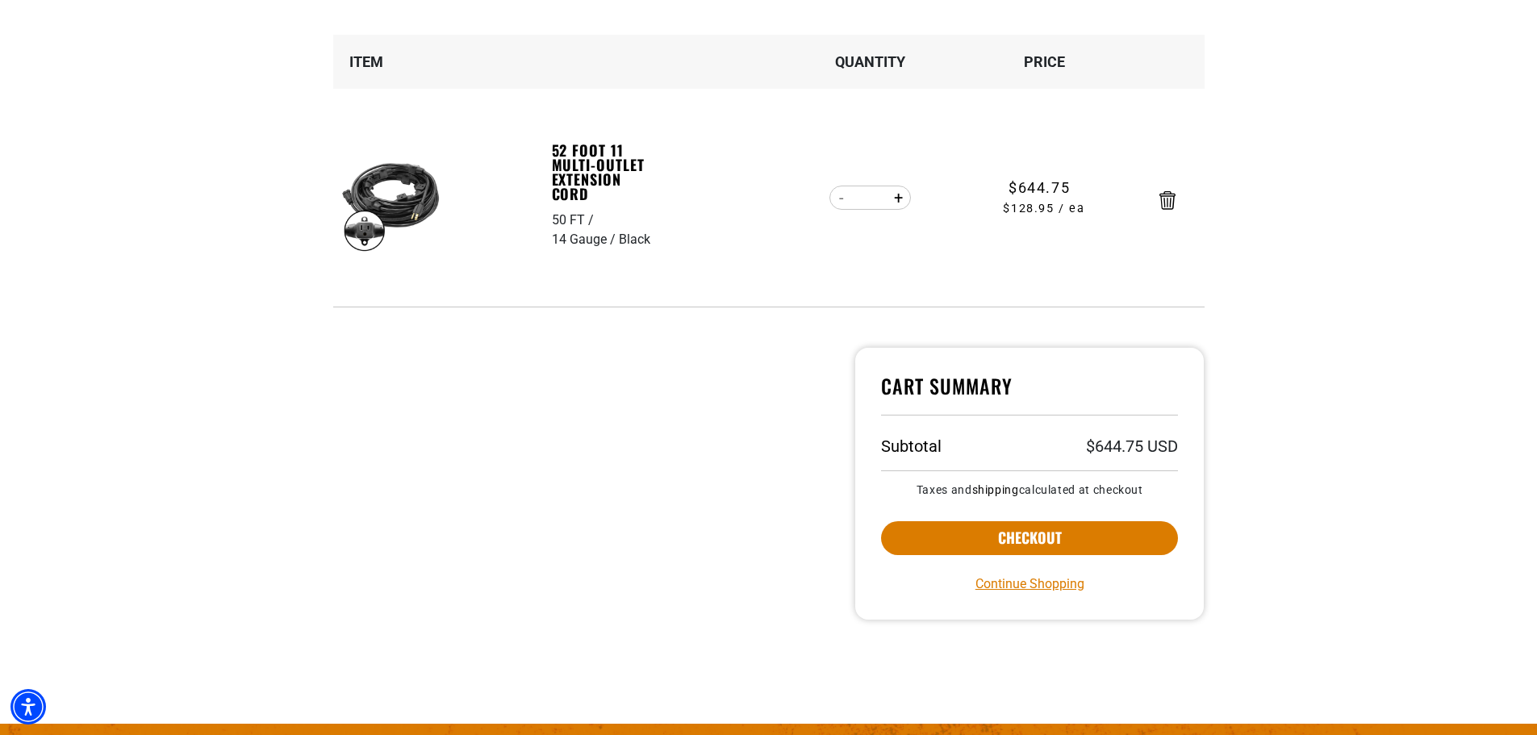
scroll to position [242, 0]
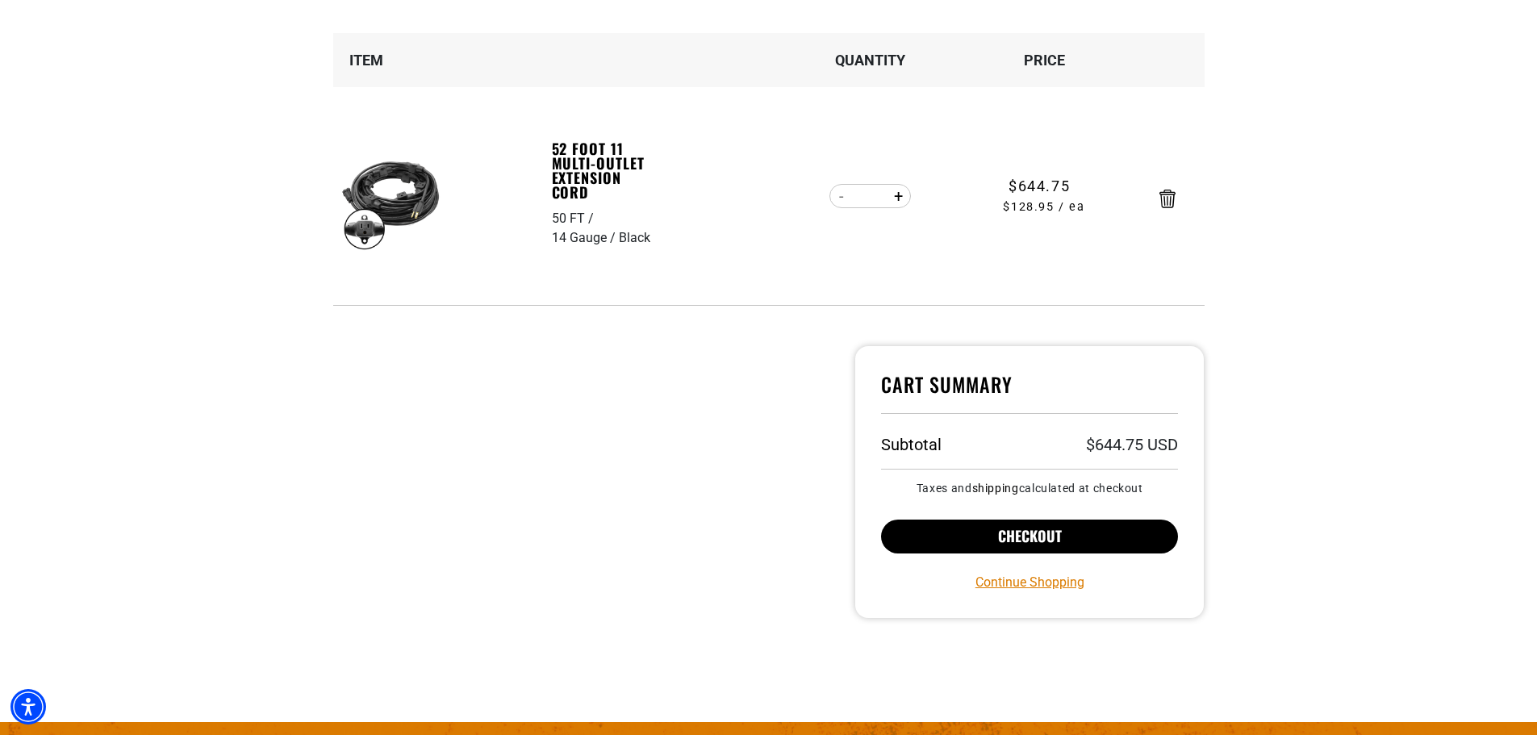
click at [1039, 537] on button "Checkout" at bounding box center [1030, 537] width 298 height 34
